Goal: Task Accomplishment & Management: Complete application form

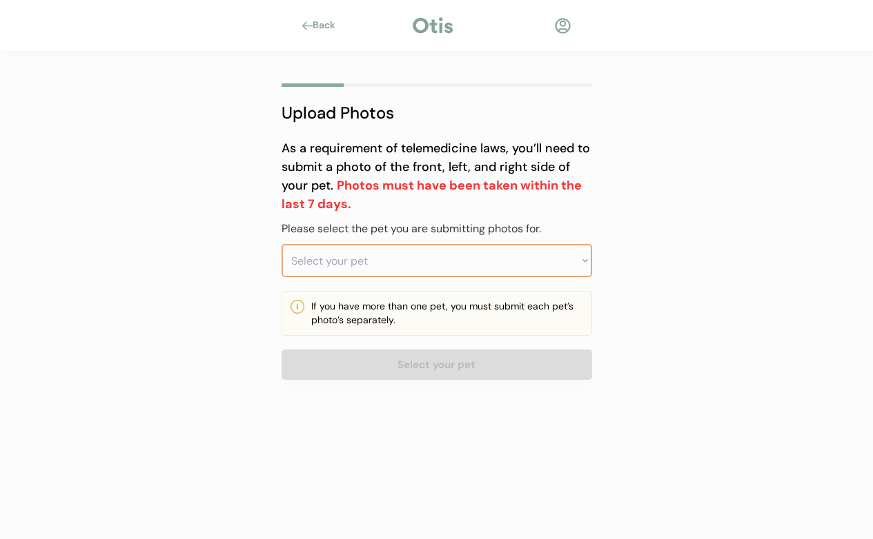
click at [421, 252] on select "Select your pet Fiona" at bounding box center [436, 260] width 310 height 33
select select ""1348695171700984260__LOOKUP__1755177534144x393265576937521150""
click at [281, 244] on select "Select your pet Fiona" at bounding box center [436, 260] width 310 height 33
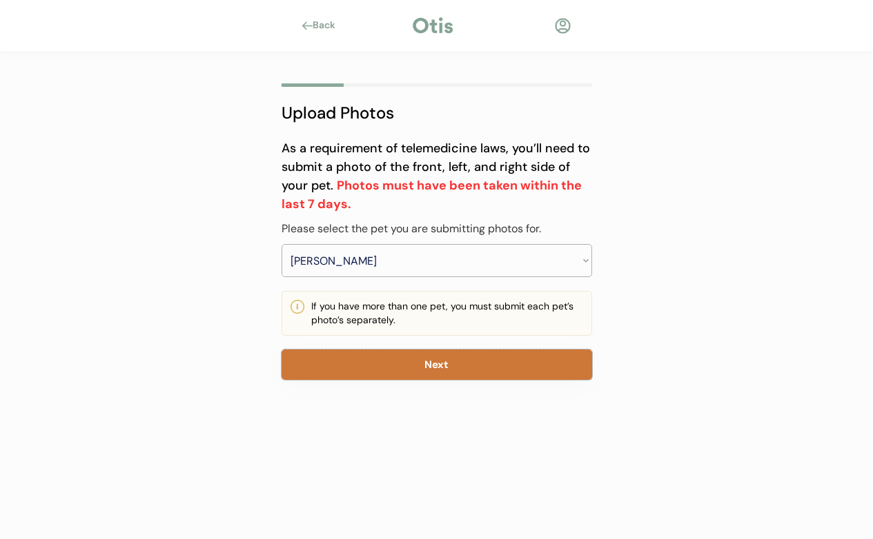
click at [441, 372] on button "Next" at bounding box center [436, 365] width 310 height 30
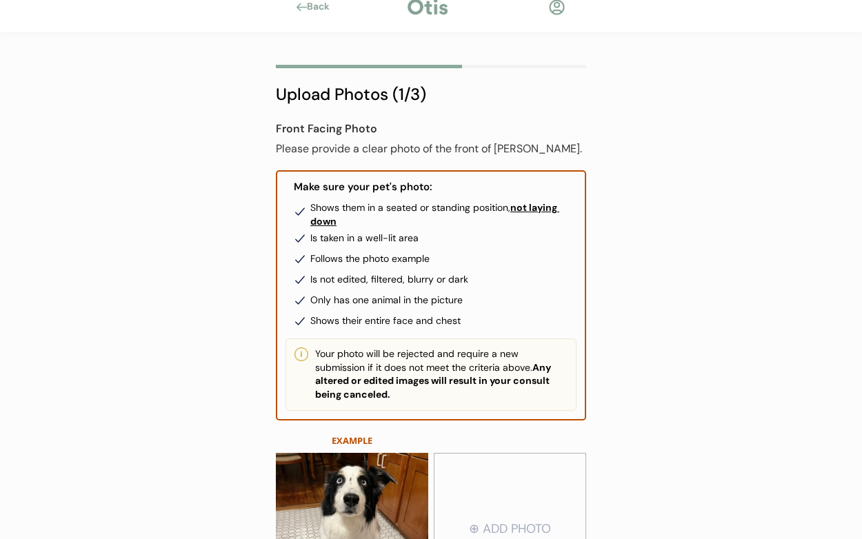
scroll to position [181, 0]
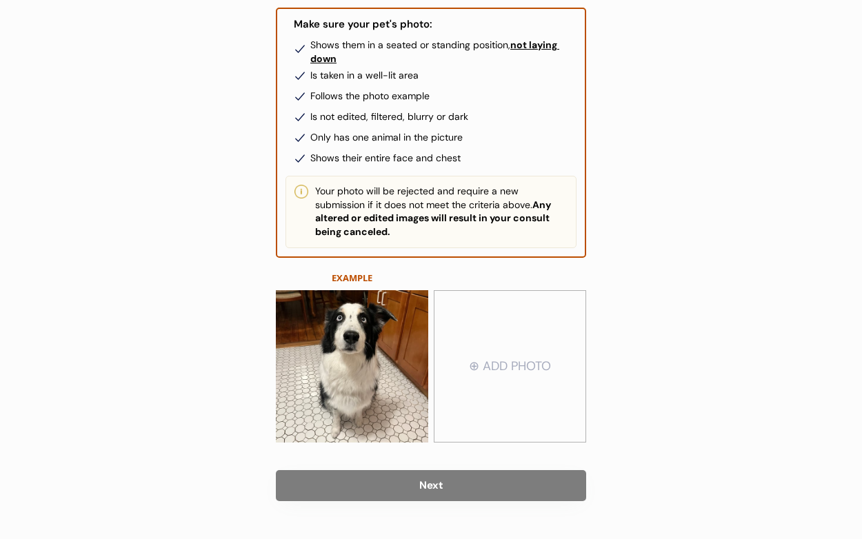
click at [469, 379] on input "file" at bounding box center [510, 367] width 151 height 150
type input "C:\fakepath\20250814_191331~2.jpg"
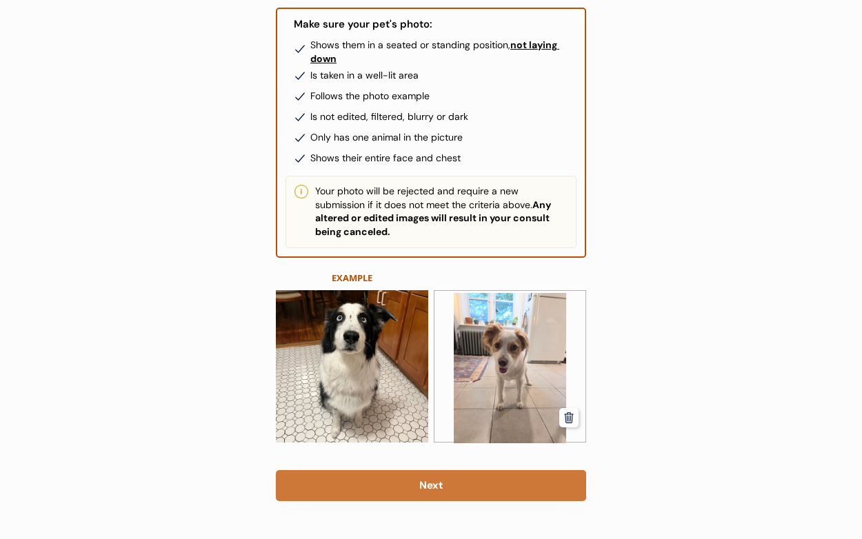
click at [448, 495] on button "Next" at bounding box center [431, 485] width 310 height 31
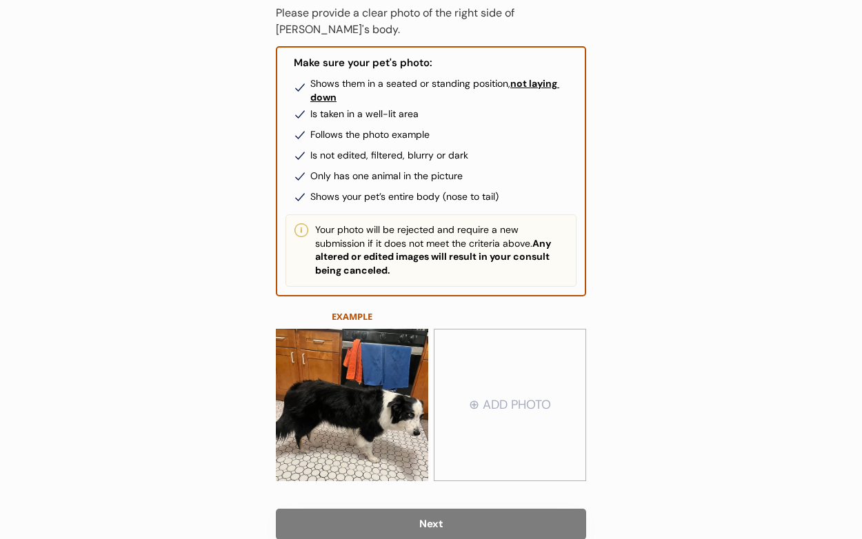
scroll to position [187, 0]
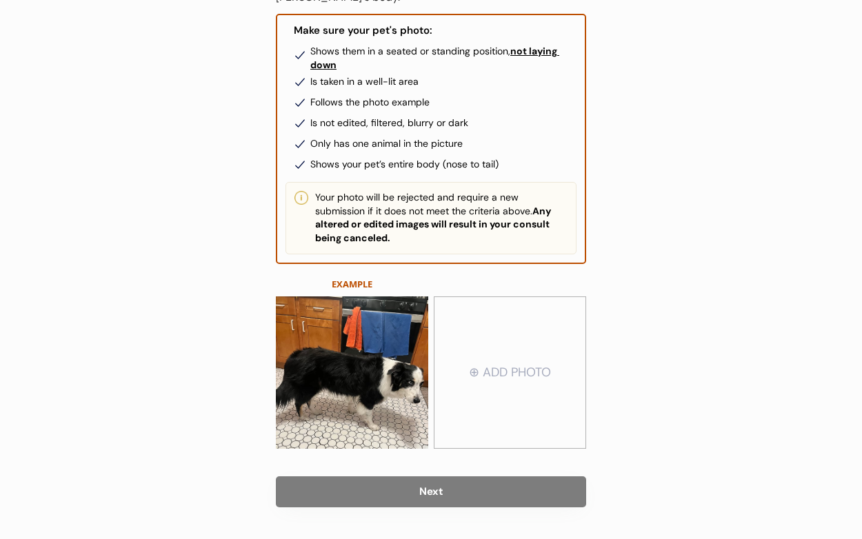
click at [529, 353] on input "file" at bounding box center [510, 373] width 151 height 150
type input "C:\fakepath\20250814_191322.jpg"
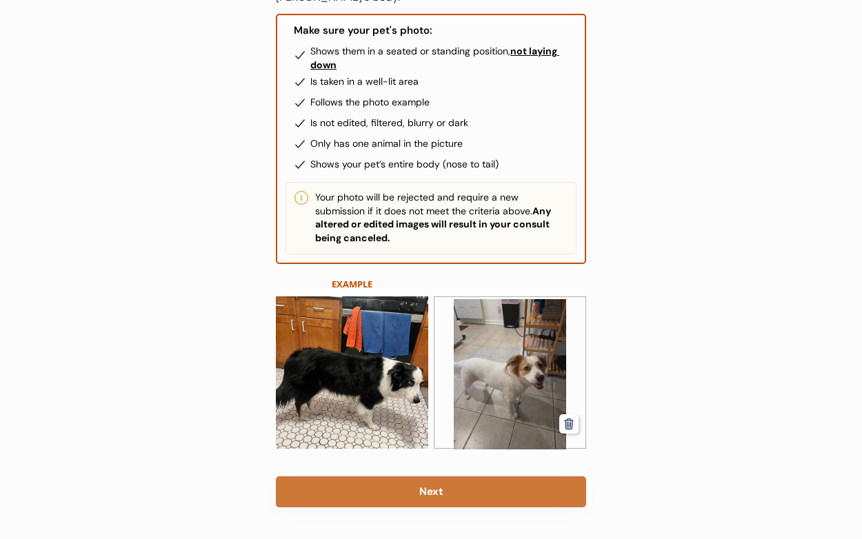
click at [439, 494] on button "Next" at bounding box center [431, 492] width 310 height 31
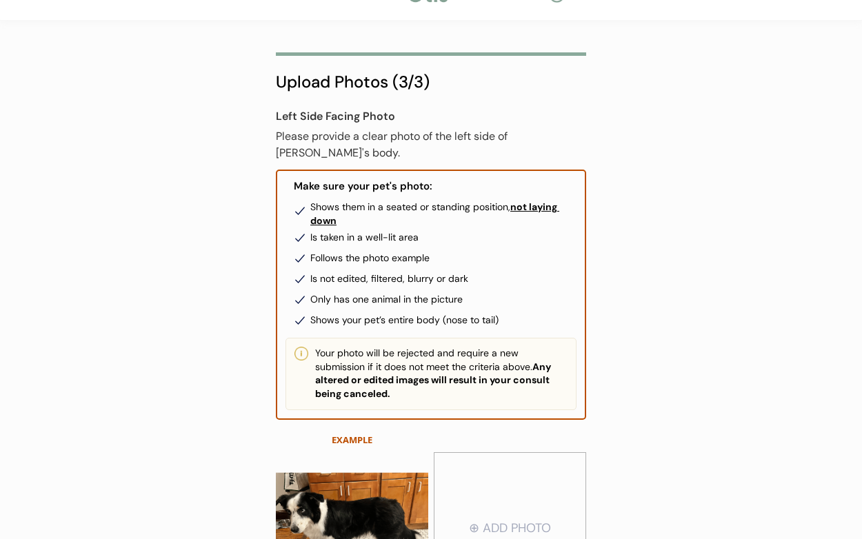
scroll to position [103, 0]
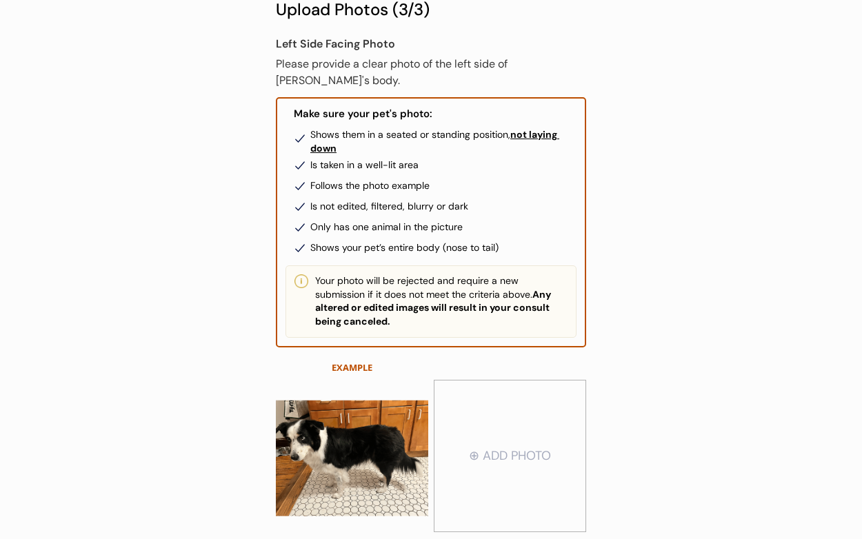
click at [508, 458] on input "file" at bounding box center [510, 456] width 151 height 150
type input "C:\fakepath\20250814_191327.jpg"
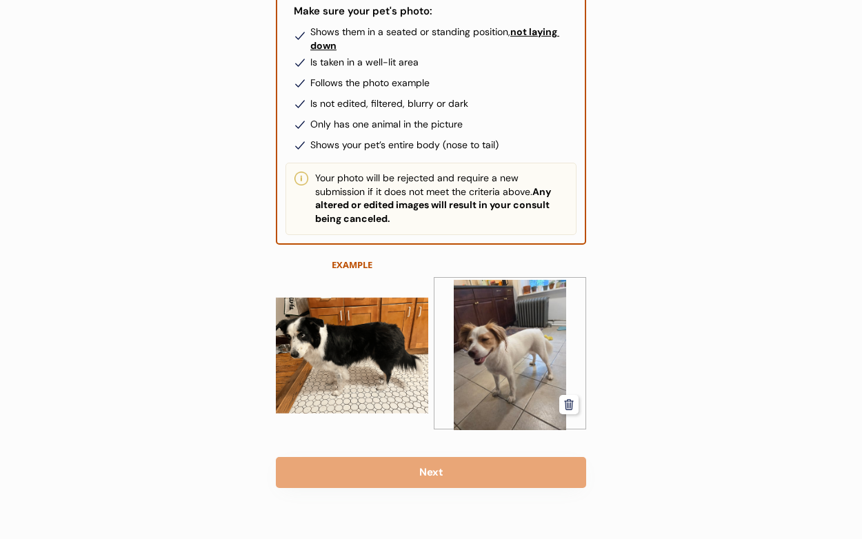
scroll to position [212, 0]
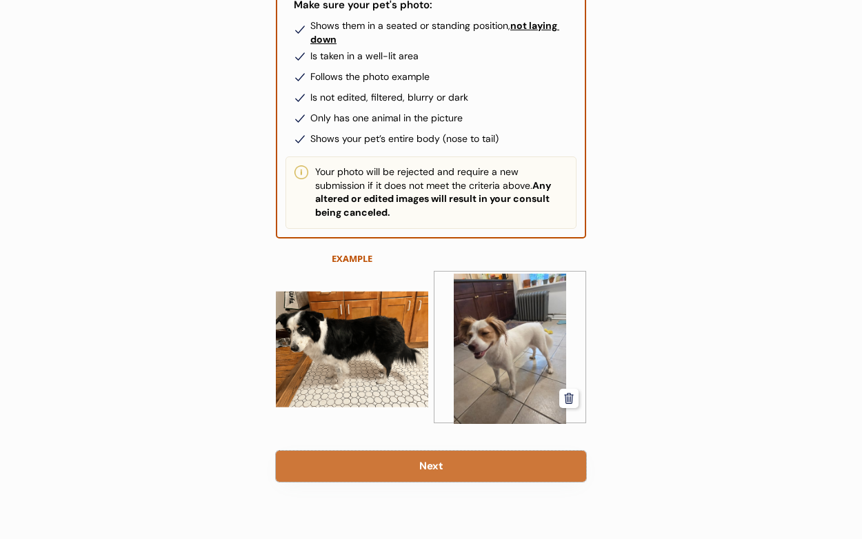
click at [432, 451] on button "Next" at bounding box center [431, 466] width 310 height 31
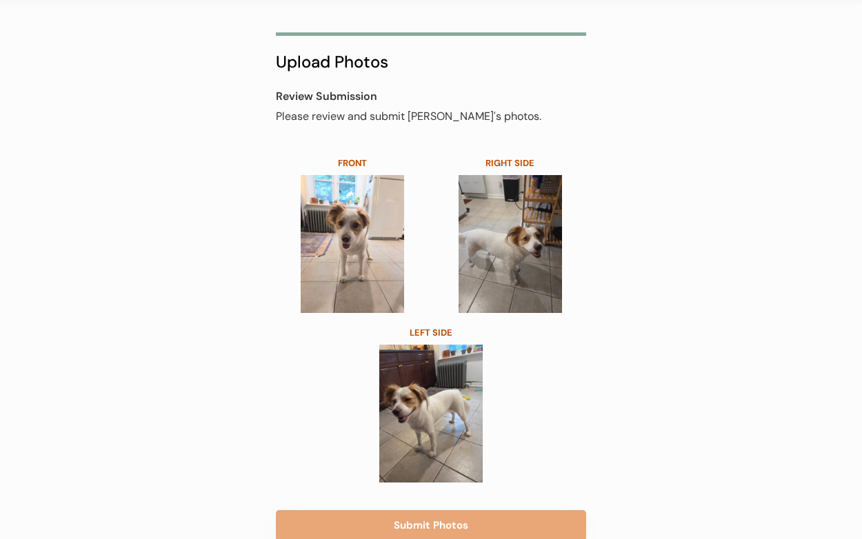
scroll to position [108, 0]
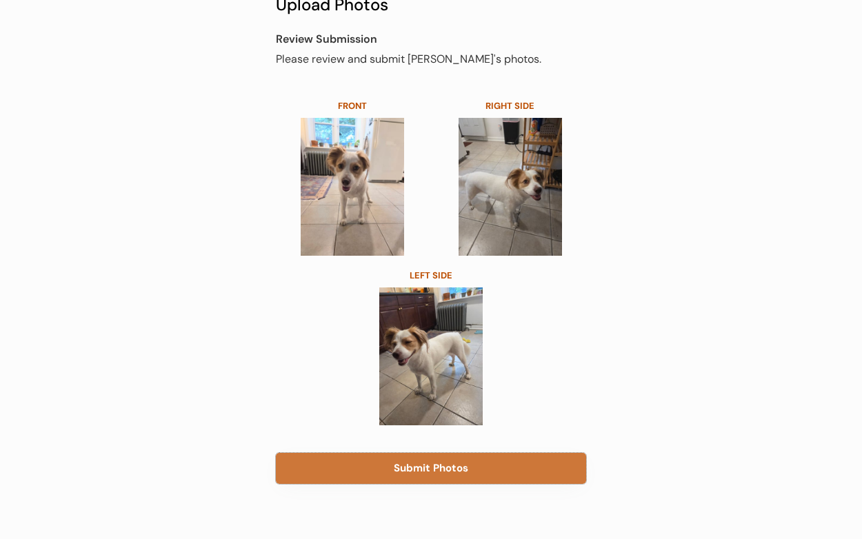
click at [466, 464] on button "Submit Photos" at bounding box center [431, 468] width 310 height 31
